Goal: Find specific page/section: Find specific page/section

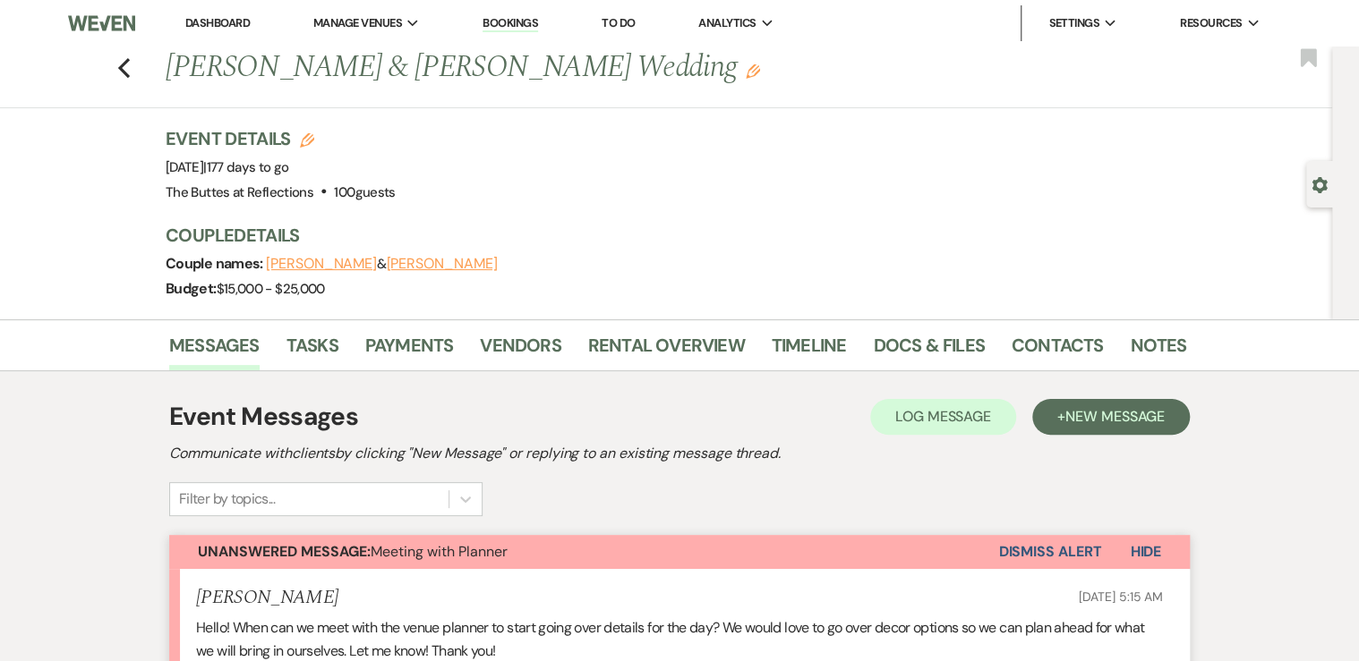
click at [217, 24] on link "Dashboard" at bounding box center [217, 22] width 64 height 15
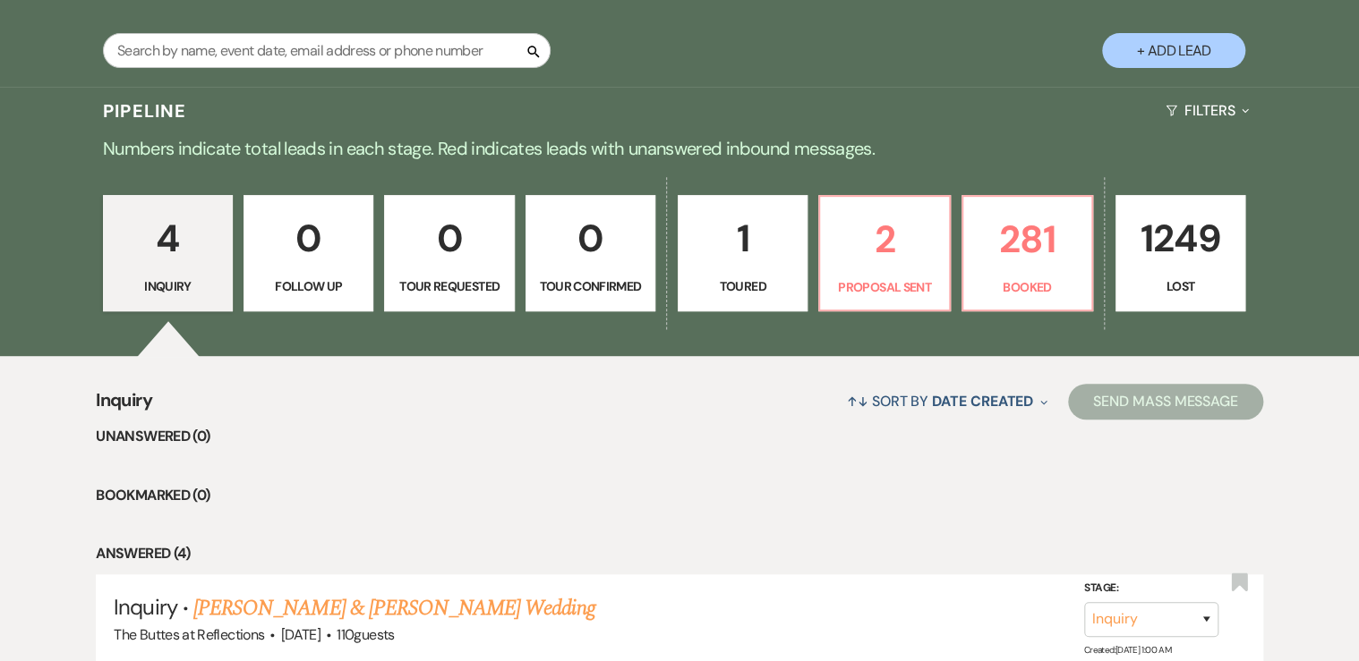
scroll to position [358, 0]
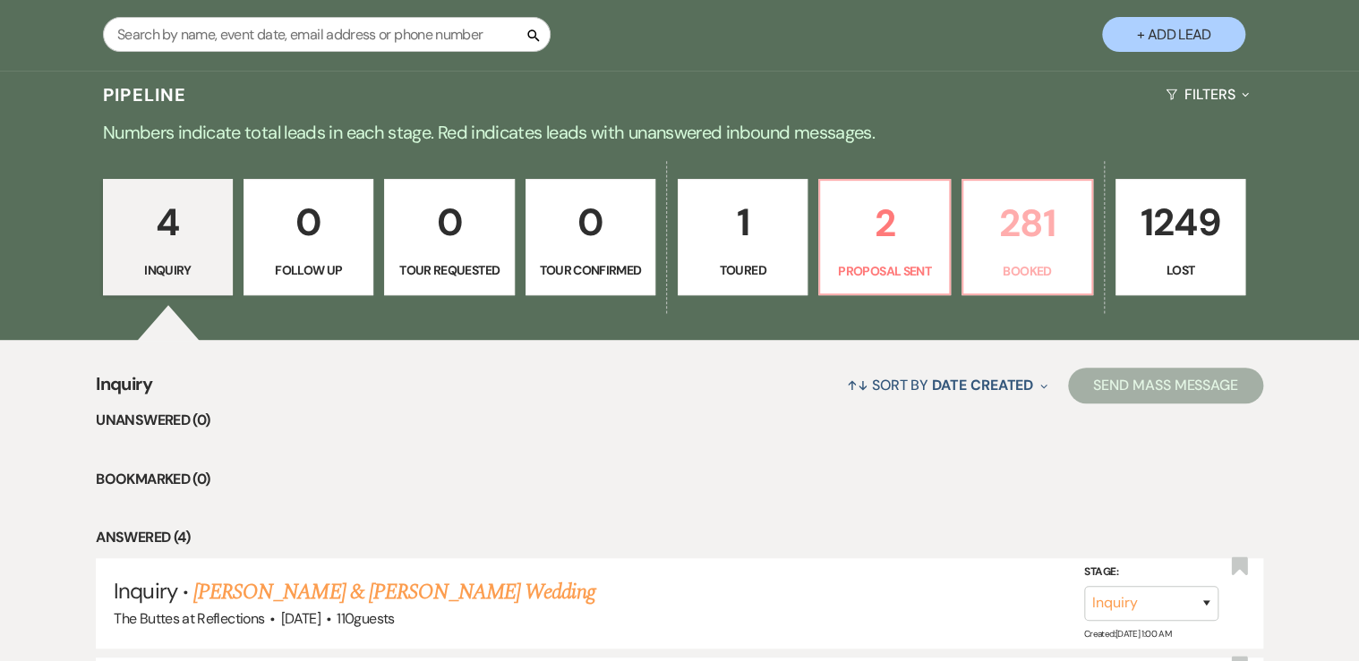
click at [1035, 238] on p "281" at bounding box center [1027, 223] width 107 height 60
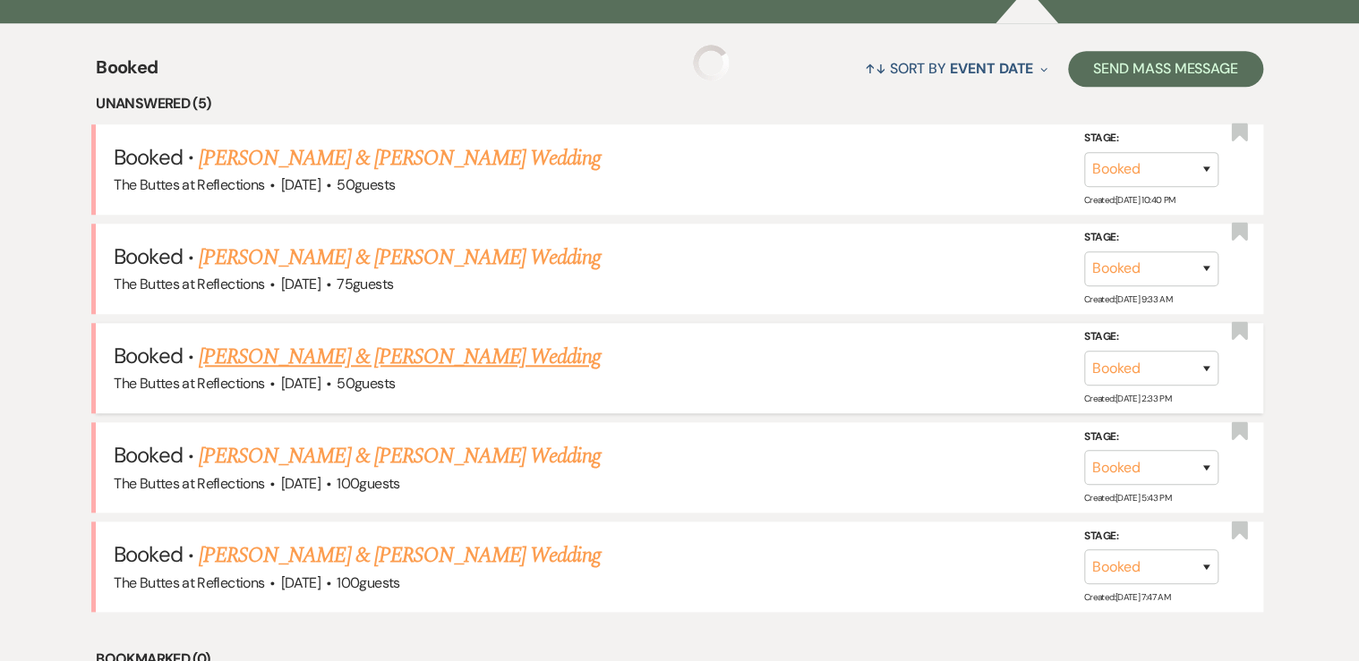
scroll to position [788, 0]
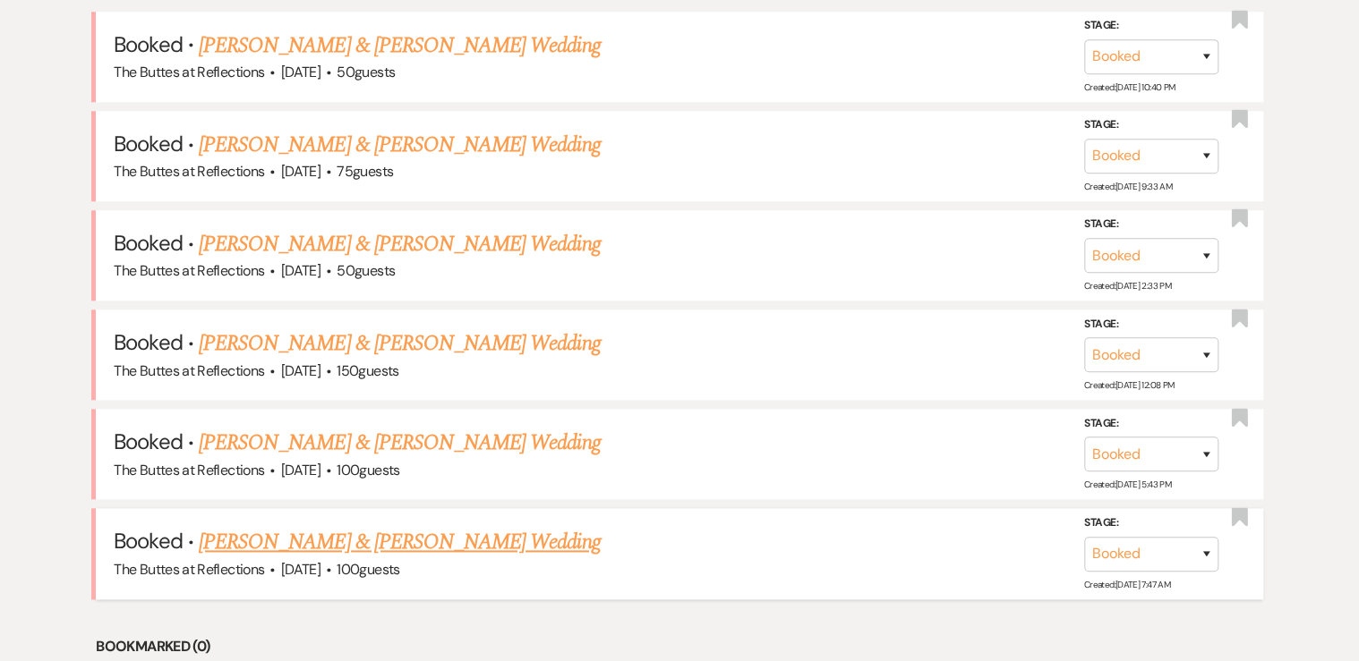
click at [258, 534] on link "[PERSON_NAME] & [PERSON_NAME] Wedding" at bounding box center [399, 542] width 401 height 32
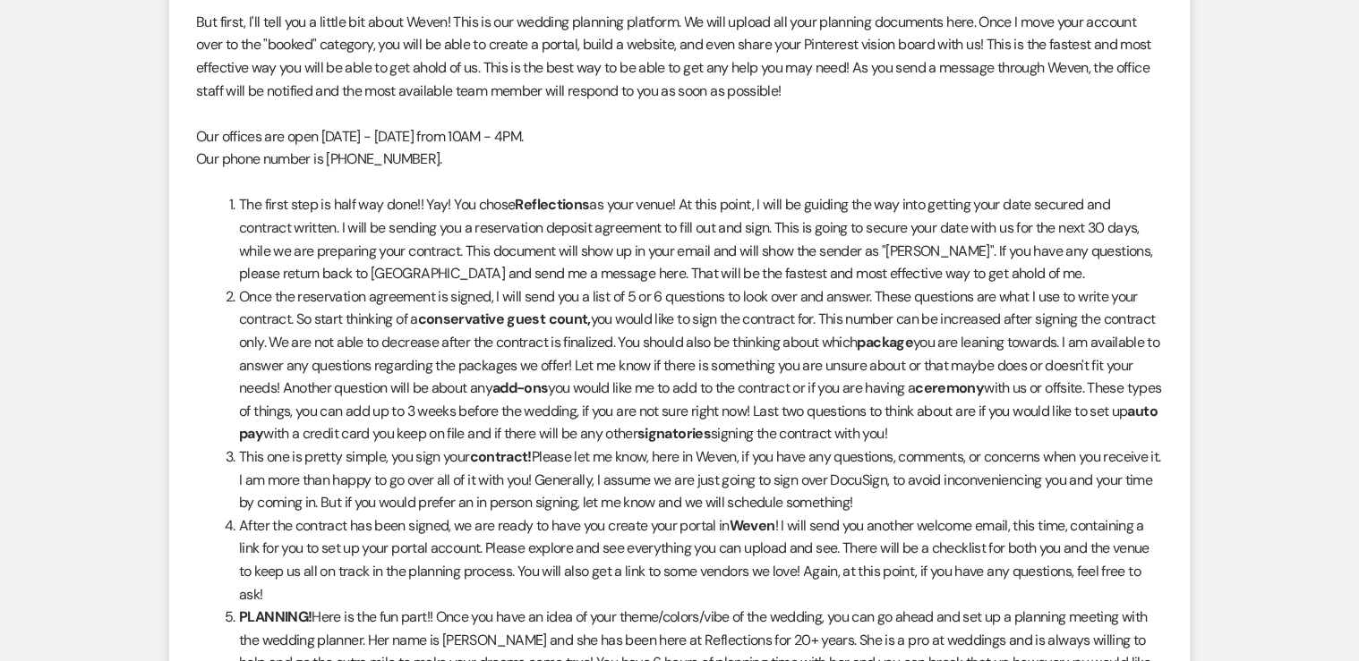
scroll to position [286, 0]
